Goal: Task Accomplishment & Management: Use online tool/utility

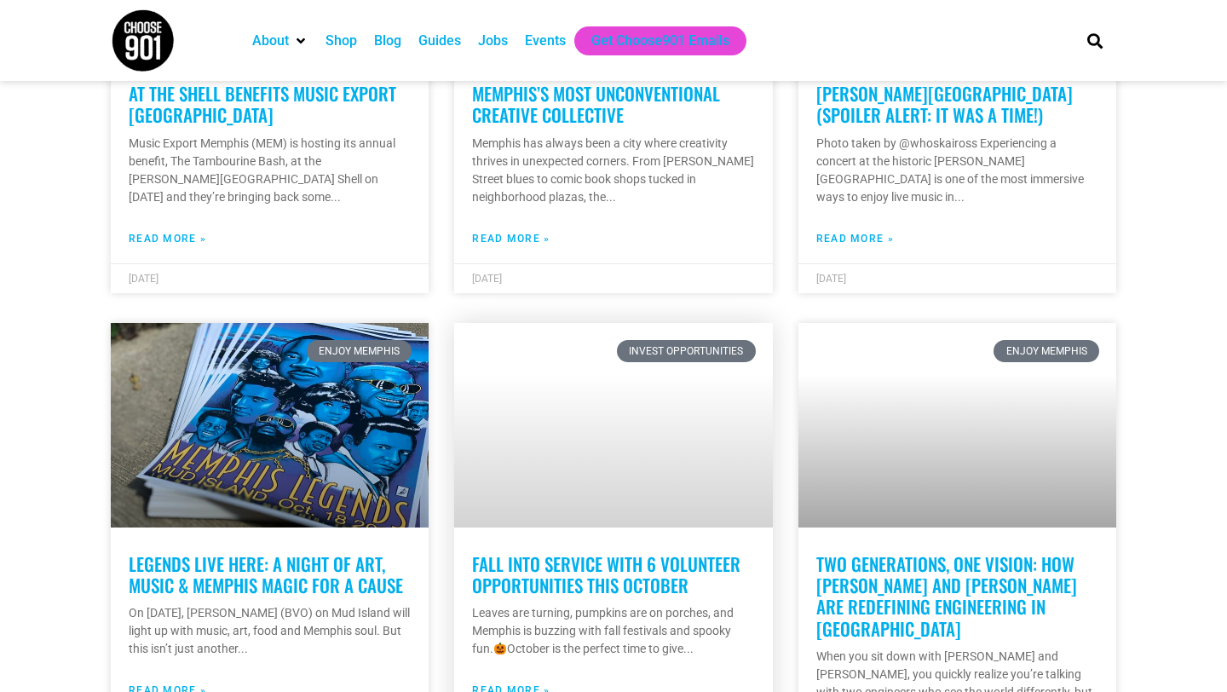
scroll to position [1238, 0]
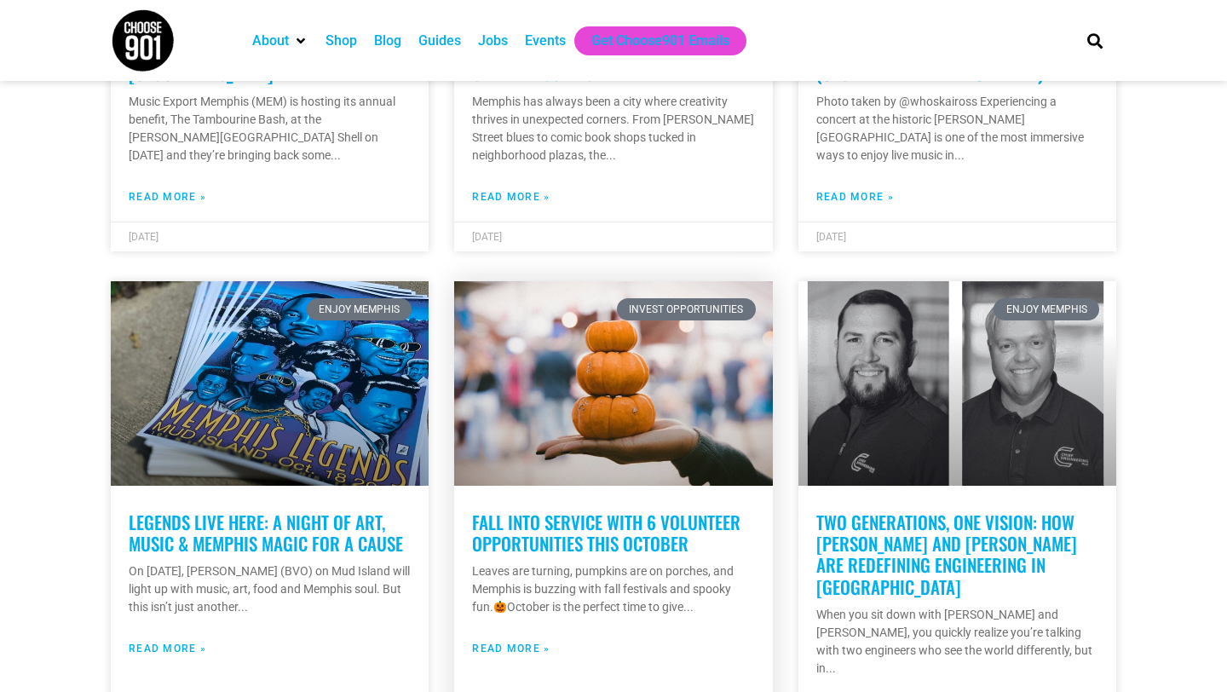
click at [615, 513] on link "Fall into service with 6 volunteer opportunities this October" at bounding box center [606, 533] width 268 height 48
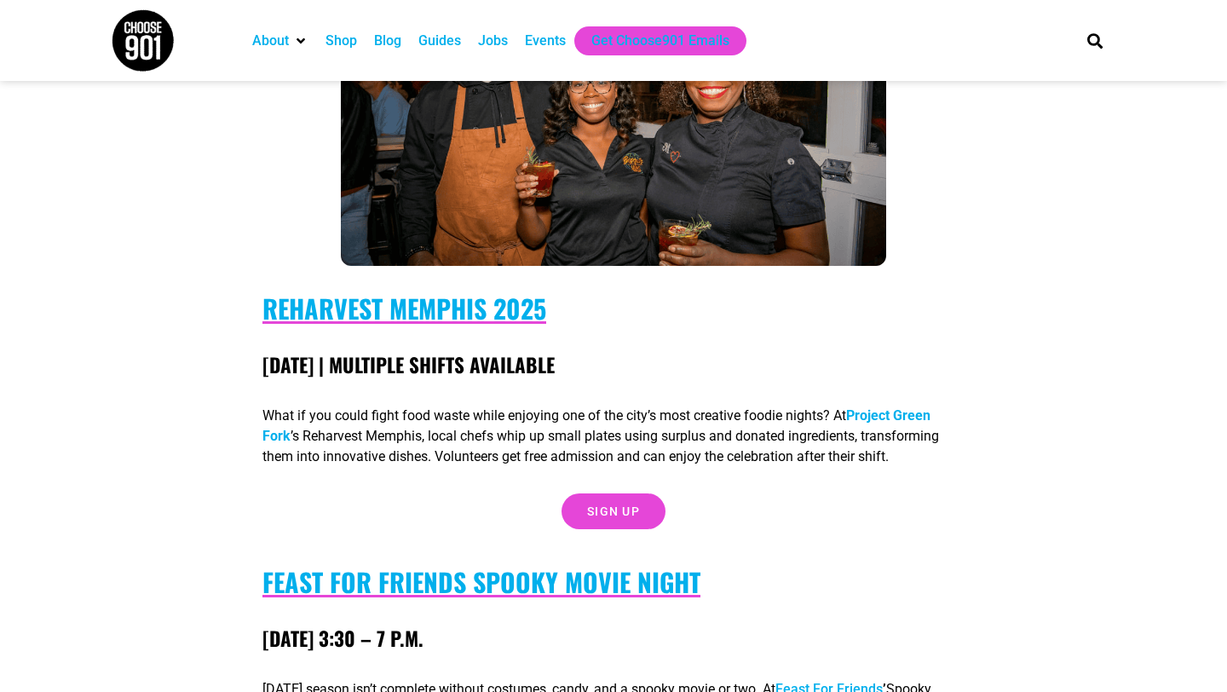
scroll to position [1492, 0]
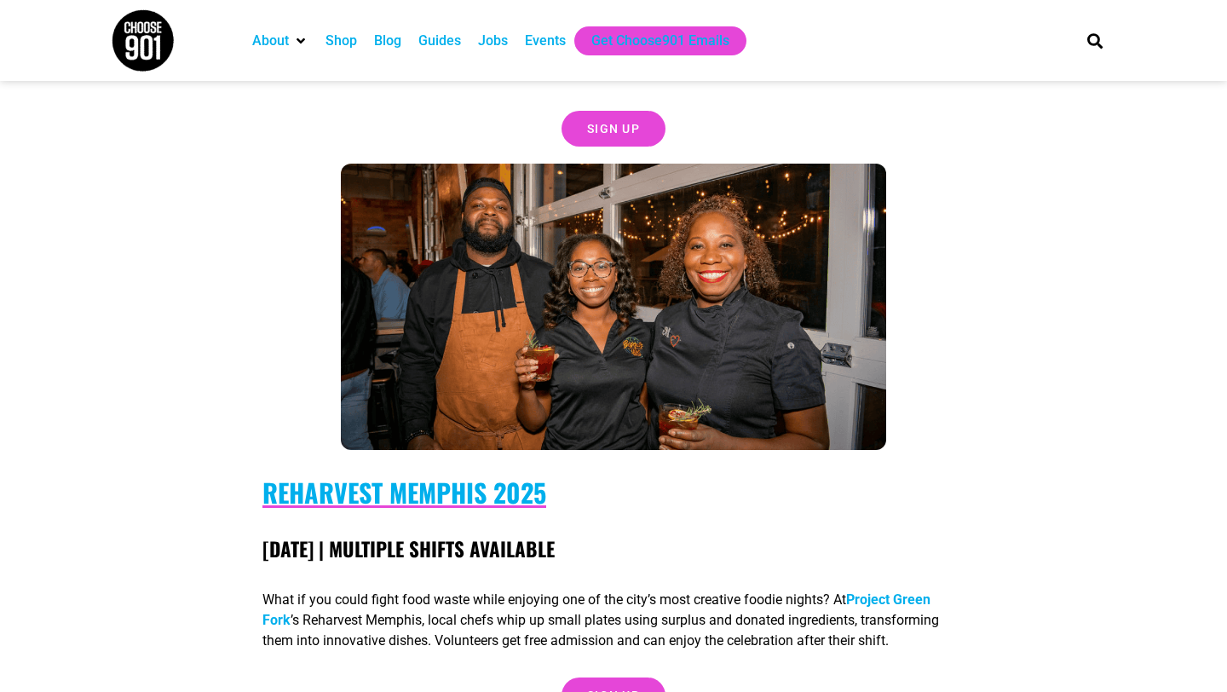
click at [1159, 185] on section "Fall into service with 6 volunteer opportunities this October Leaves are turnin…" at bounding box center [613, 576] width 1227 height 3256
click at [499, 43] on div "Jobs" at bounding box center [493, 41] width 30 height 20
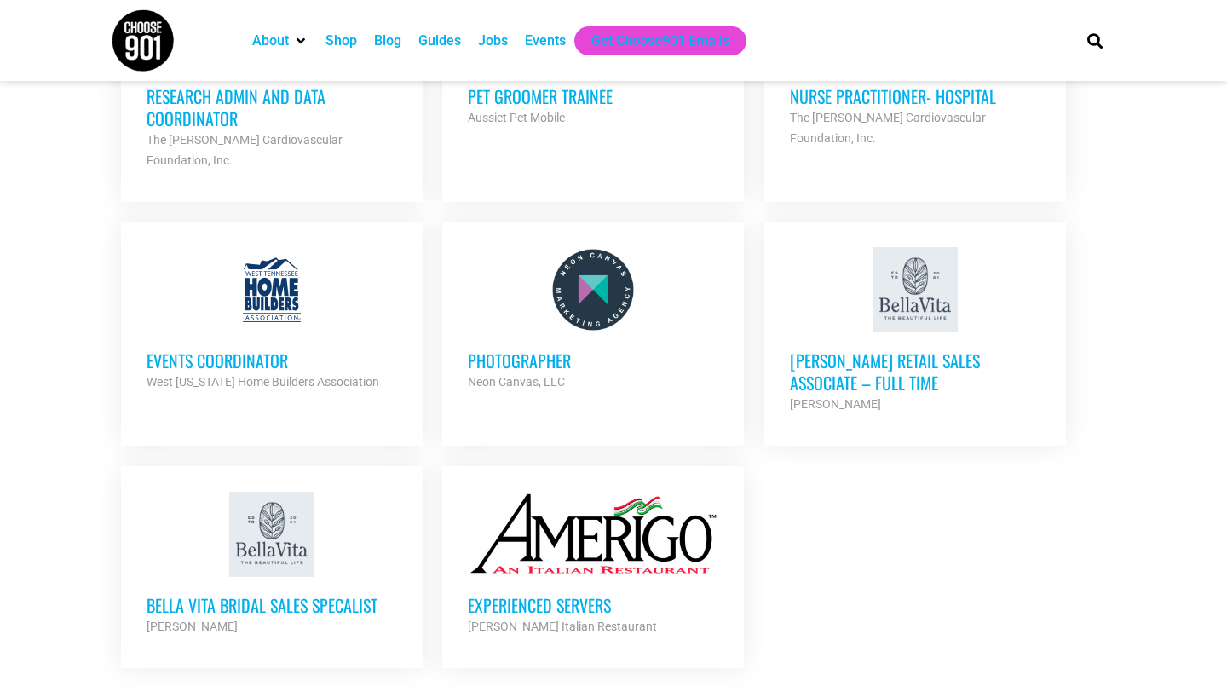
scroll to position [1803, 0]
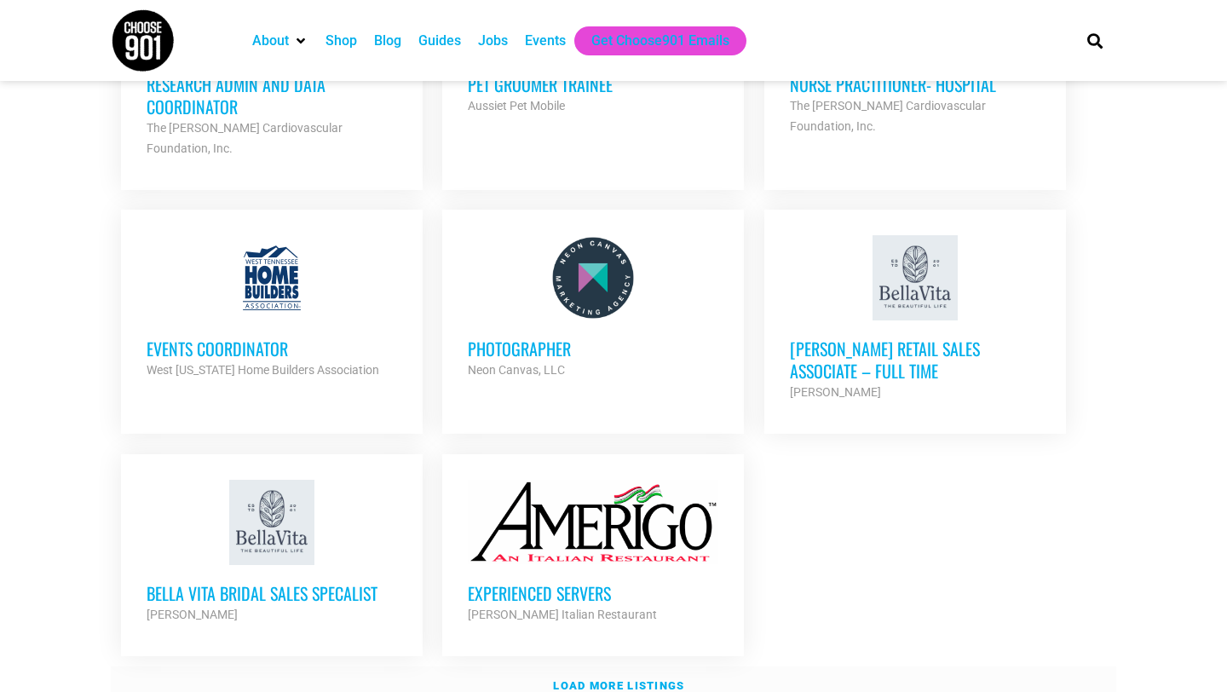
click at [596, 679] on strong "Load more listings" at bounding box center [618, 685] width 131 height 13
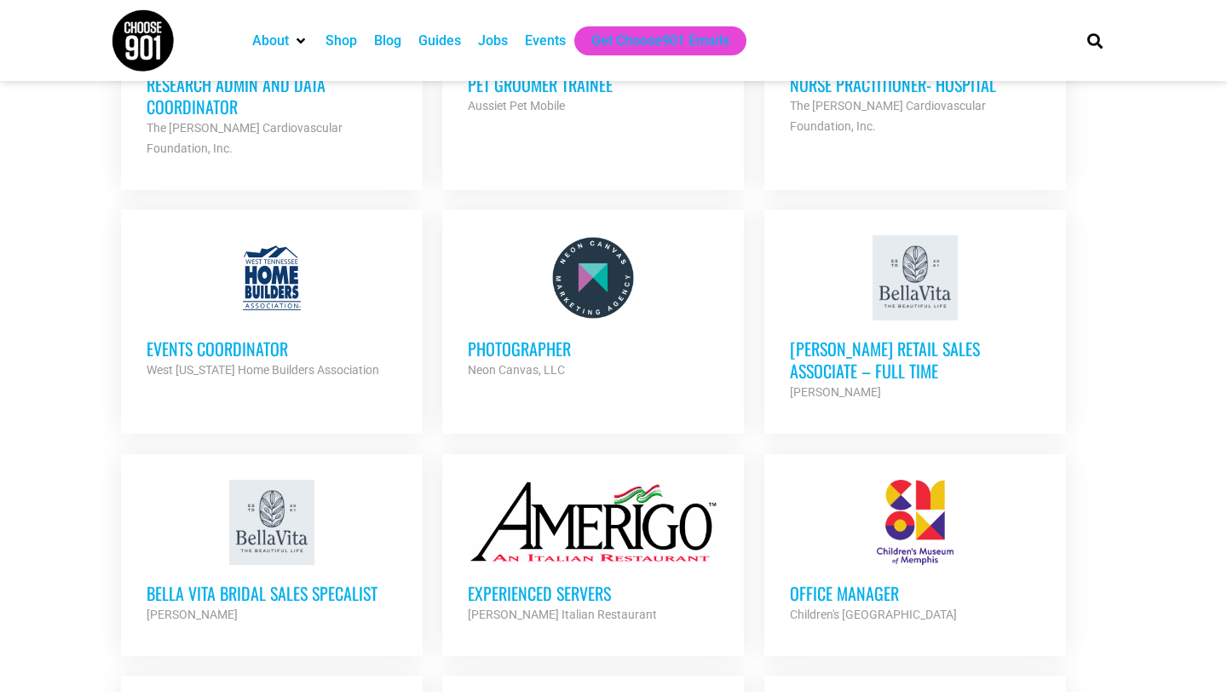
click at [919, 267] on div at bounding box center [915, 277] width 251 height 85
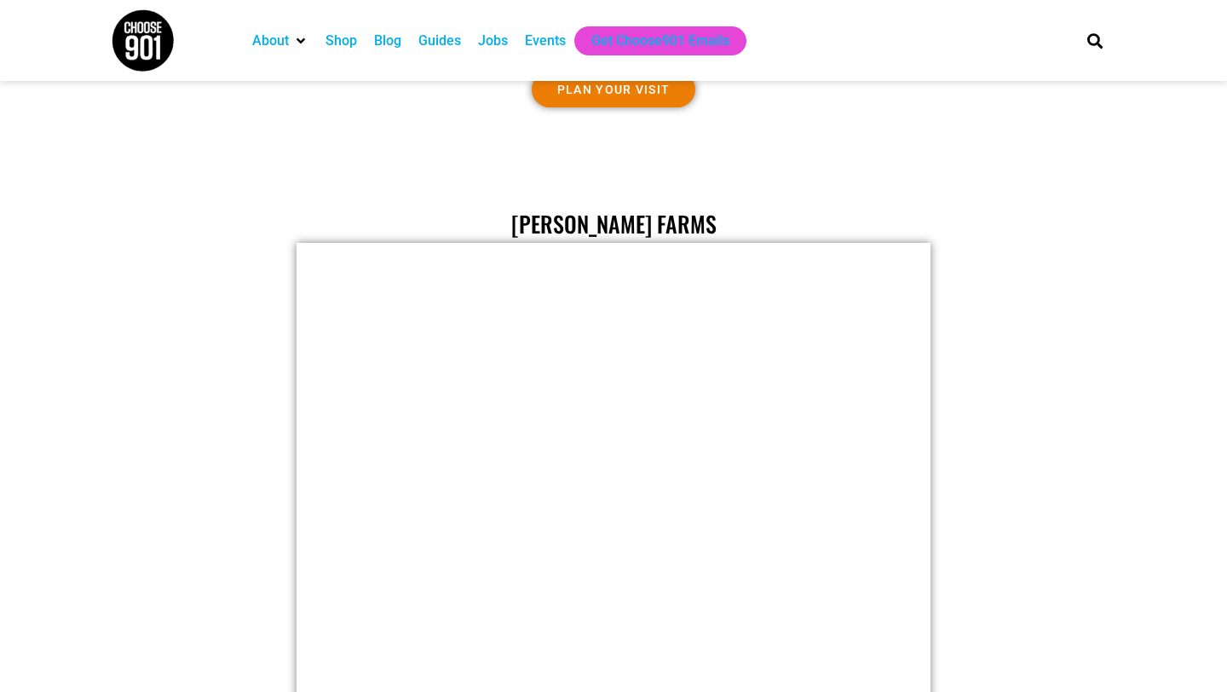
scroll to position [1265, 0]
